Goal: Find specific page/section: Find specific page/section

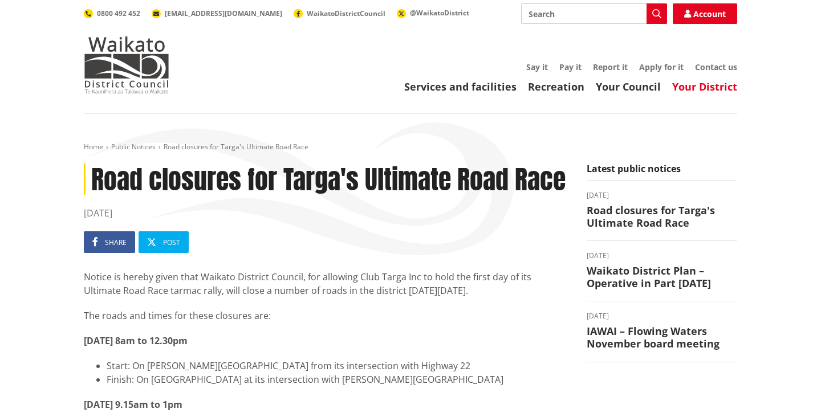
click at [703, 91] on link "Your District" at bounding box center [704, 87] width 65 height 14
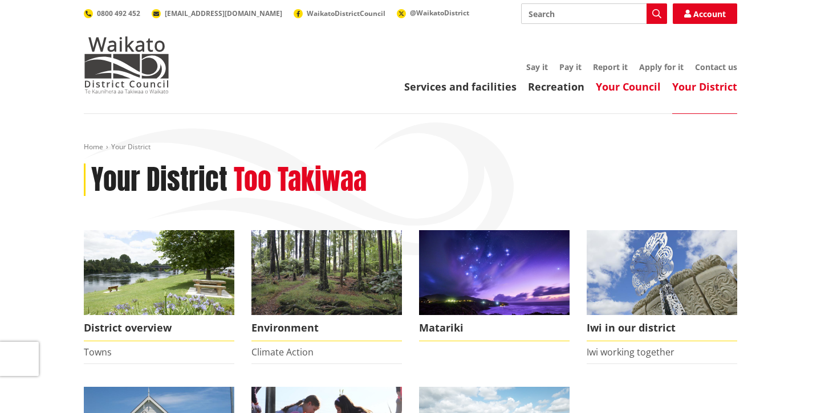
click at [642, 91] on link "Your Council" at bounding box center [628, 87] width 65 height 14
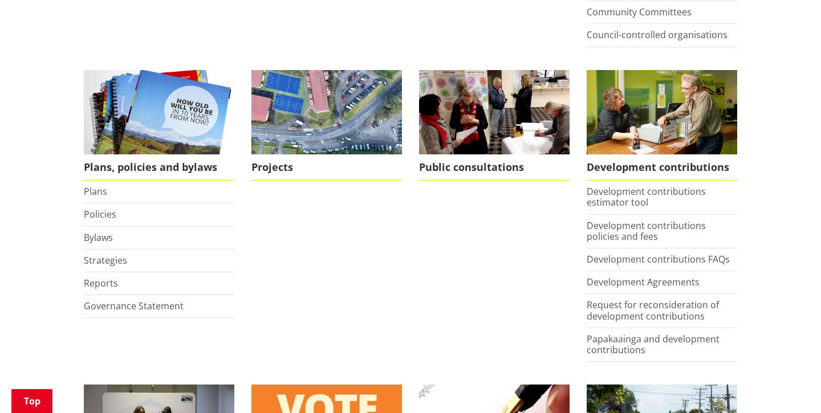
scroll to position [441, 0]
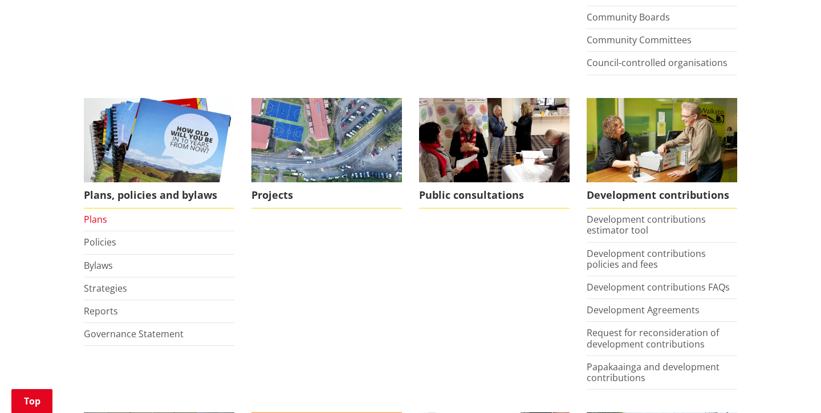
click at [96, 224] on link "Plans" at bounding box center [95, 219] width 23 height 13
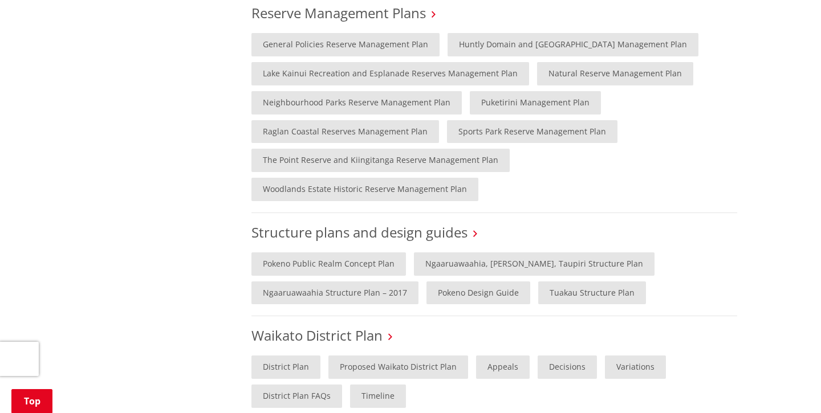
scroll to position [889, 0]
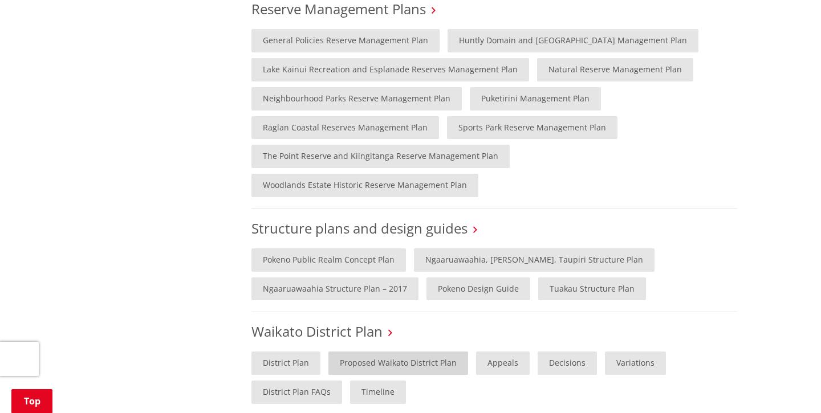
click at [375, 352] on link "Proposed Waikato District Plan" at bounding box center [399, 363] width 140 height 23
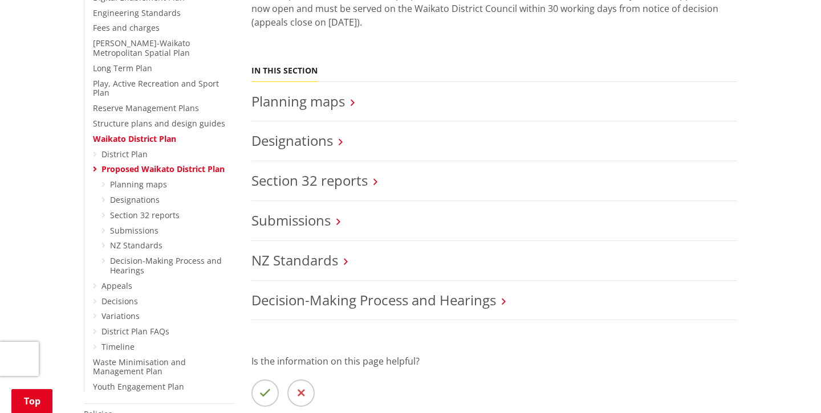
scroll to position [354, 0]
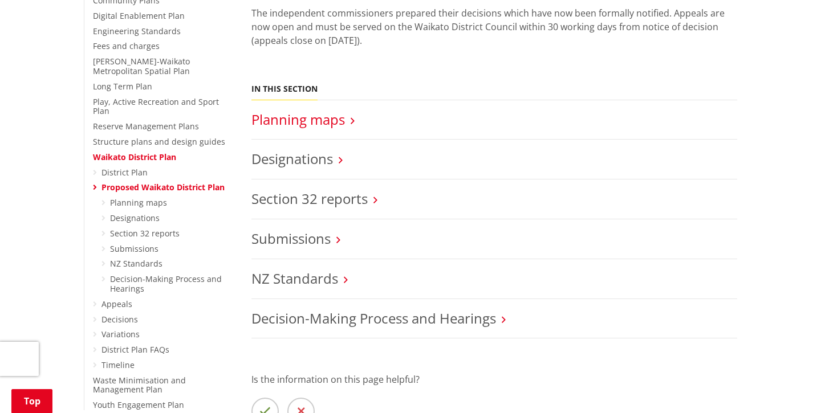
click at [318, 128] on link "Planning maps" at bounding box center [299, 119] width 94 height 19
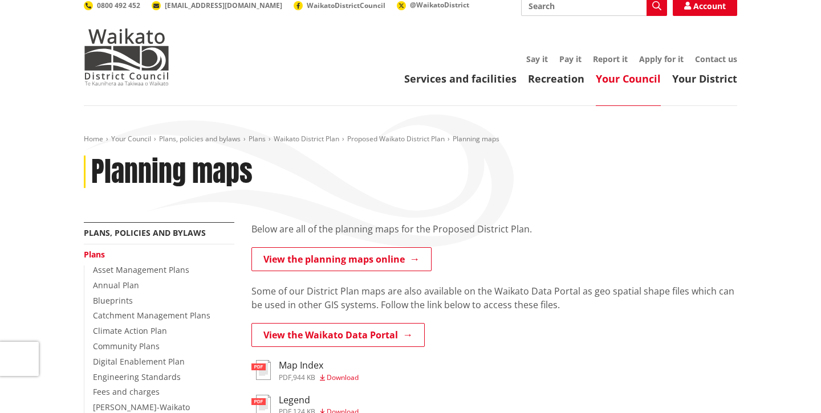
scroll to position [10, 0]
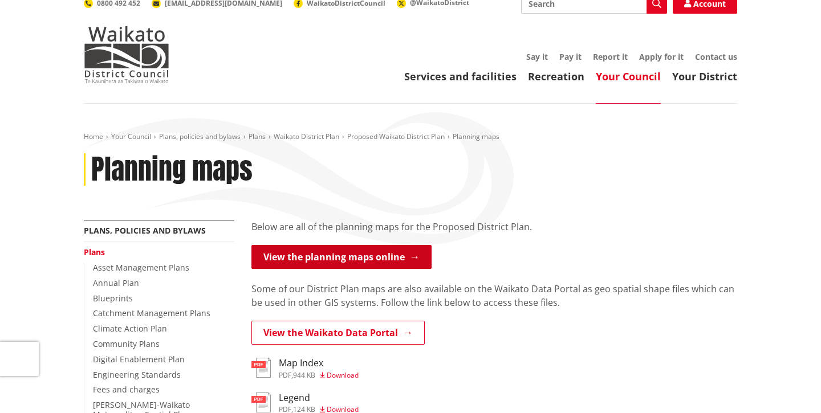
click at [364, 254] on link "View the planning maps online" at bounding box center [342, 257] width 180 height 24
